Goal: Task Accomplishment & Management: Use online tool/utility

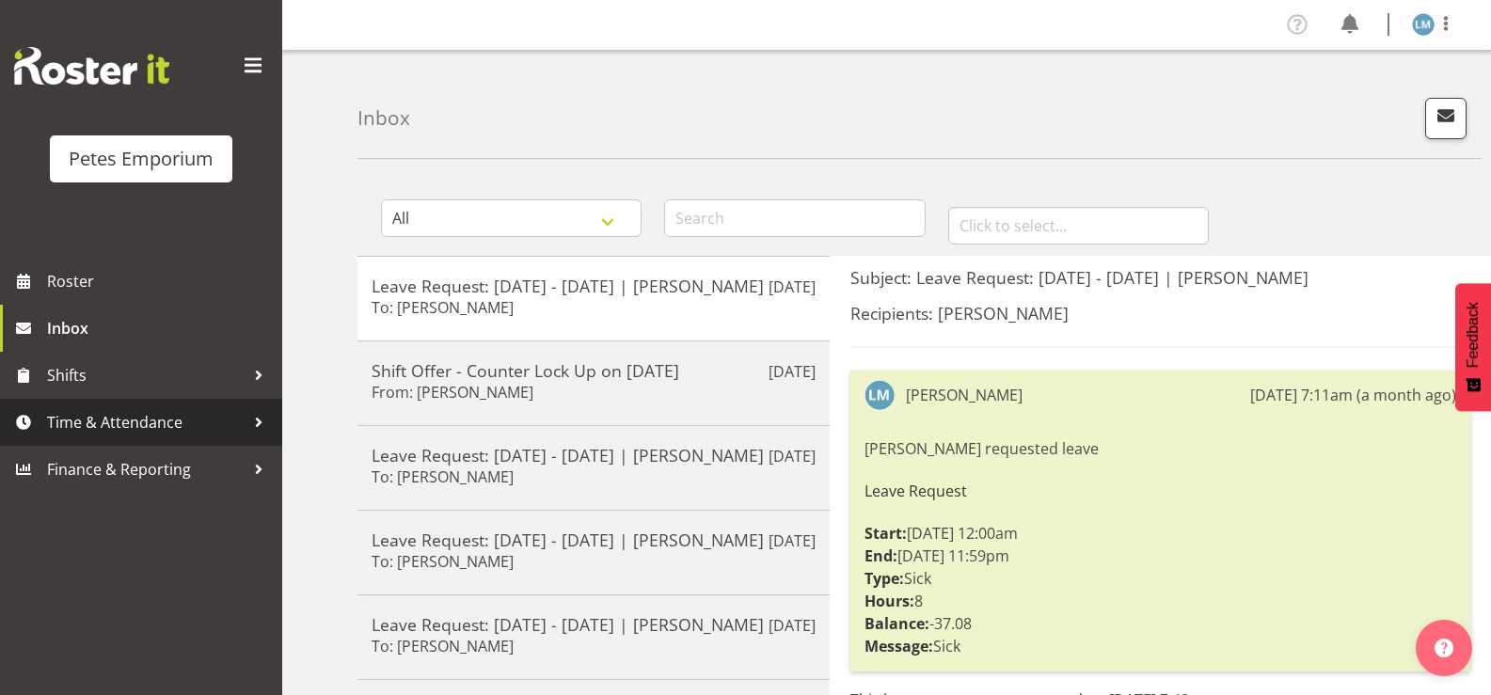
click at [56, 415] on span "Time & Attendance" at bounding box center [146, 422] width 198 height 28
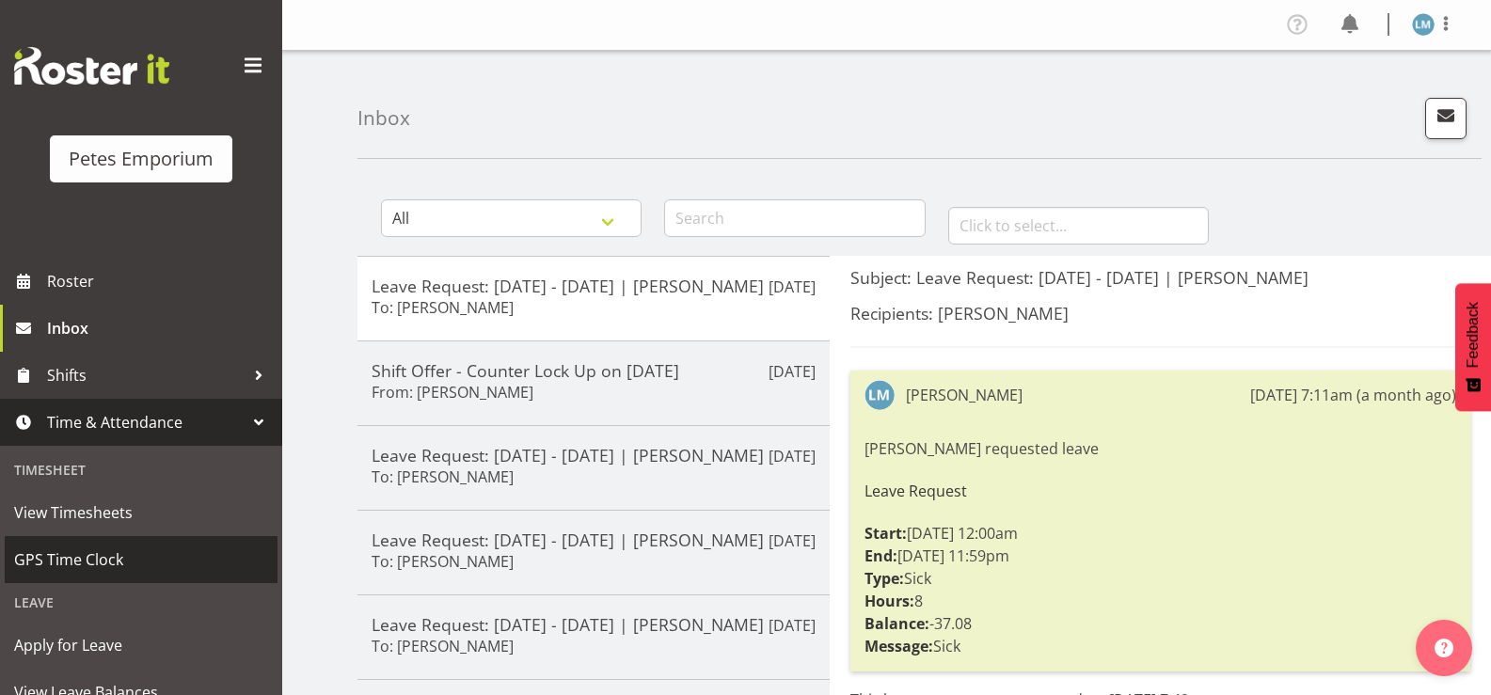
click at [135, 555] on span "GPS Time Clock" at bounding box center [141, 560] width 254 height 28
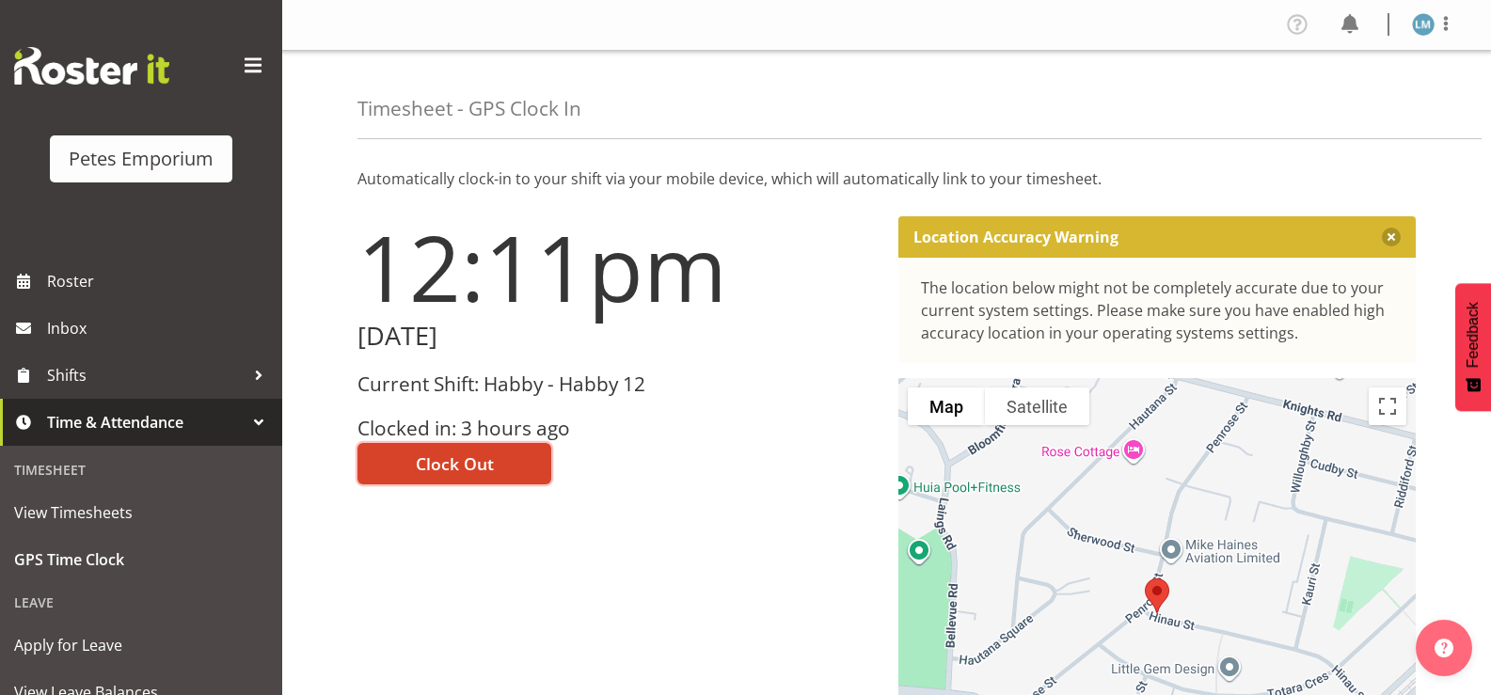
click at [425, 468] on span "Clock Out" at bounding box center [455, 463] width 78 height 24
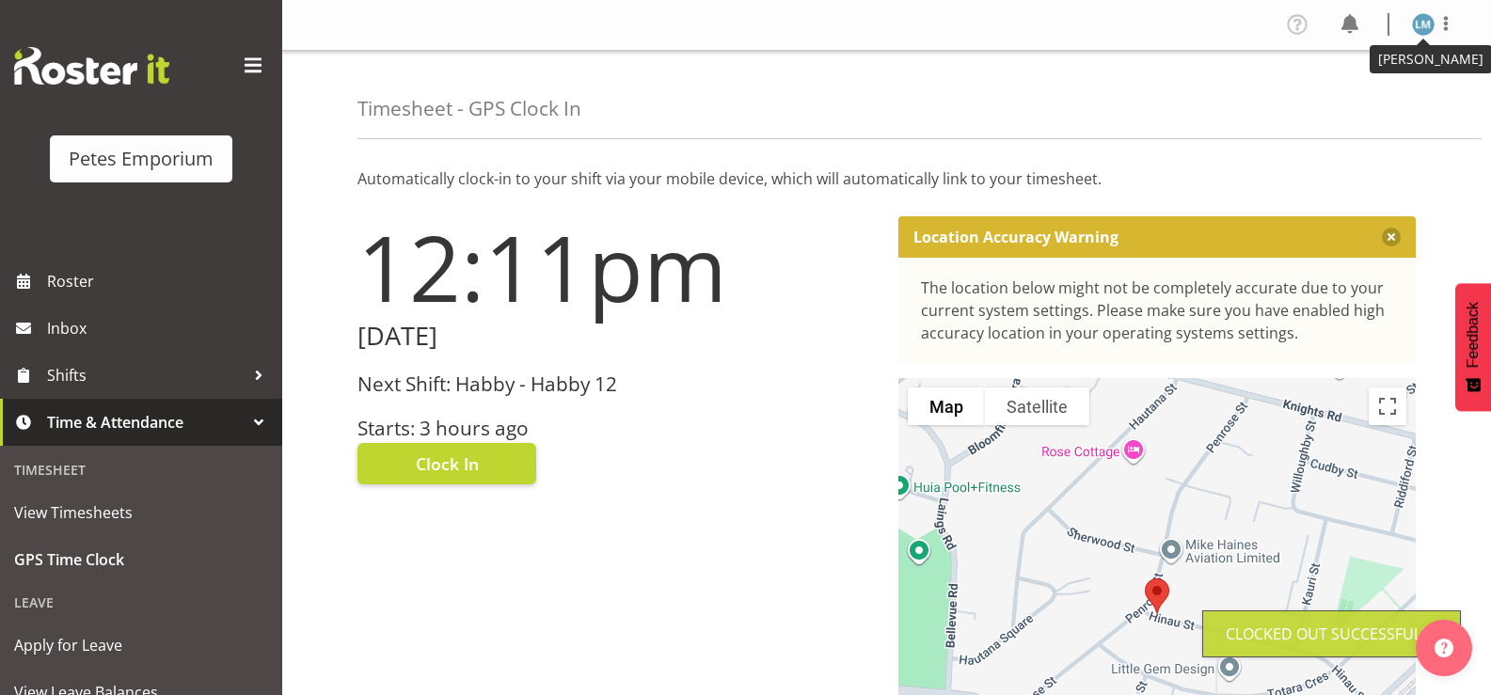
click at [1416, 25] on img at bounding box center [1423, 24] width 23 height 23
click at [1345, 101] on link "Log Out" at bounding box center [1366, 99] width 181 height 34
